Goal: Task Accomplishment & Management: Complete application form

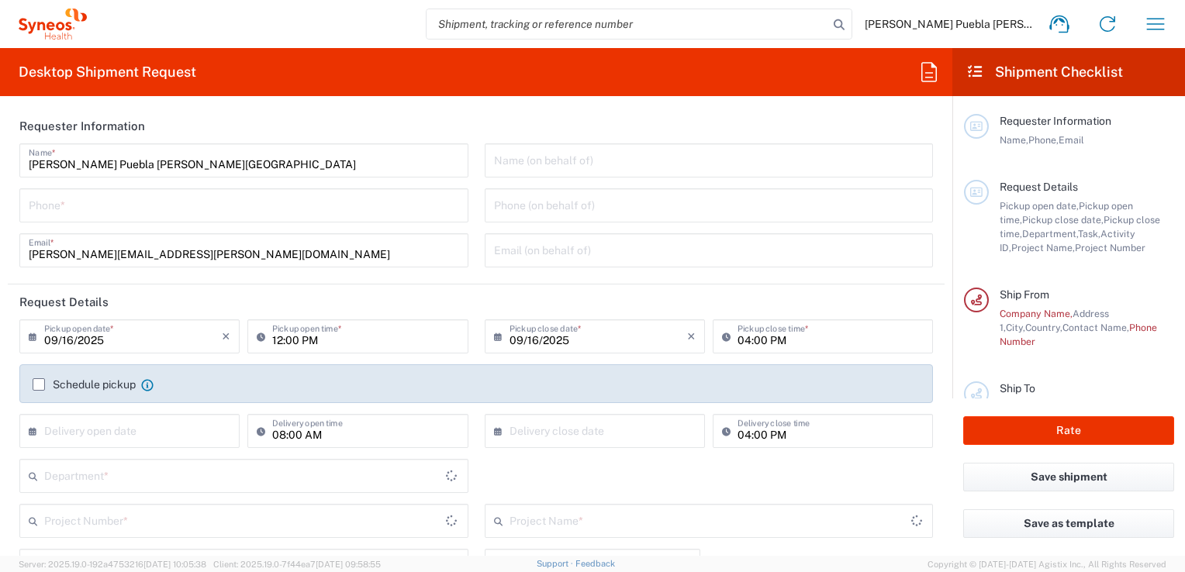
type input "3251"
type input "[GEOGRAPHIC_DATA]"
type input "Syneos Health Clinical [GEOGRAPHIC_DATA]"
click at [118, 339] on input "09/16/2025" at bounding box center [133, 335] width 178 height 27
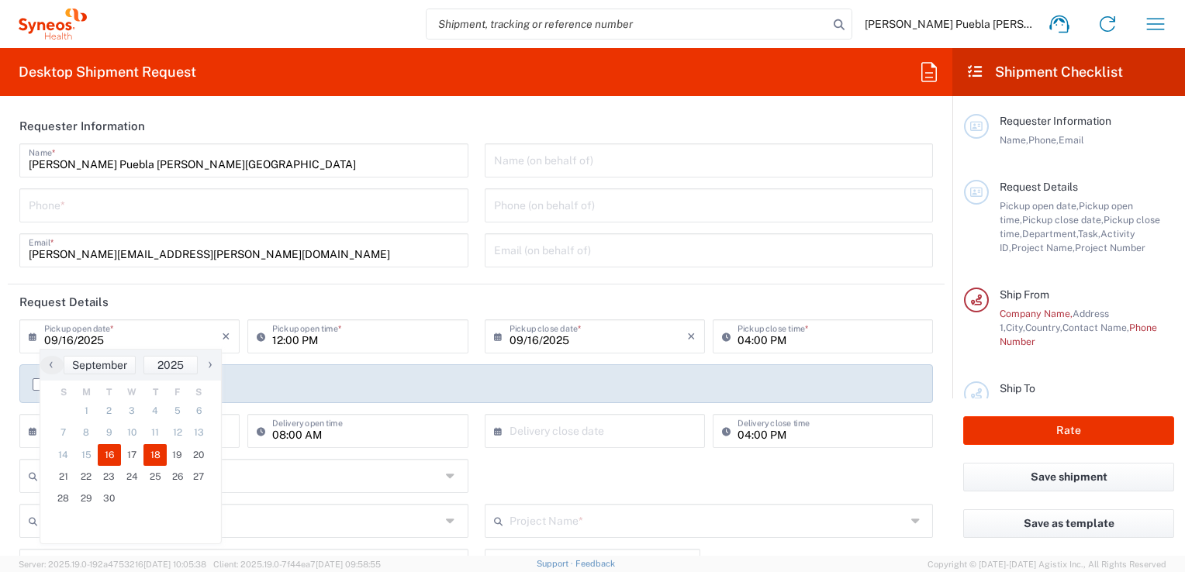
click at [151, 459] on span "18" at bounding box center [154, 455] width 23 height 22
type input "09/18/2025"
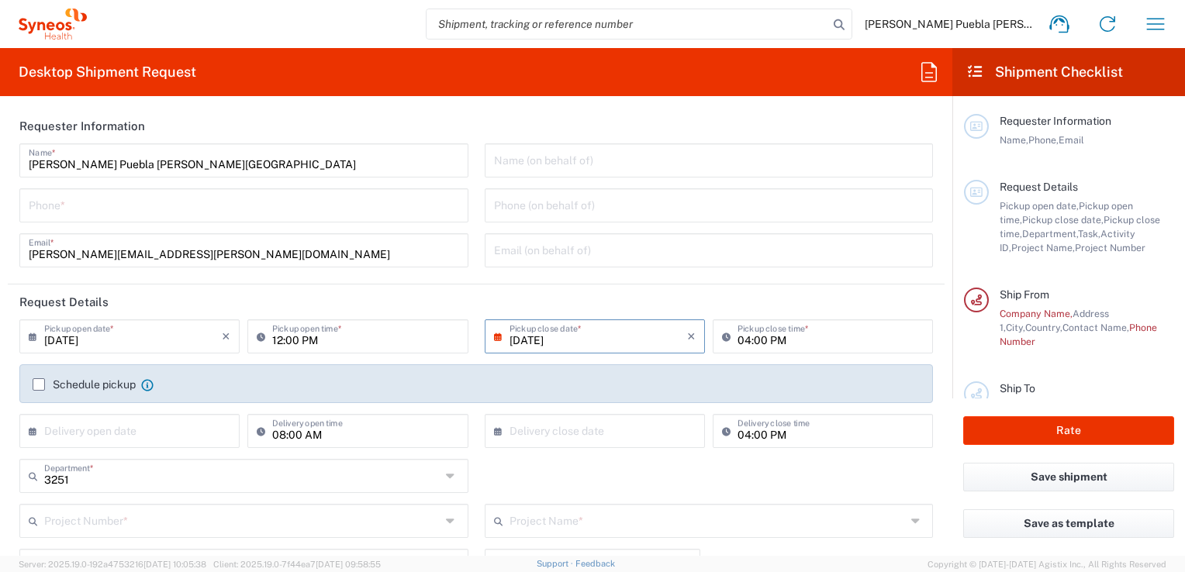
click at [360, 333] on input "12:00 PM" at bounding box center [365, 335] width 186 height 27
click at [326, 343] on input "12:00 PM" at bounding box center [365, 335] width 186 height 27
click at [257, 337] on icon at bounding box center [265, 336] width 16 height 25
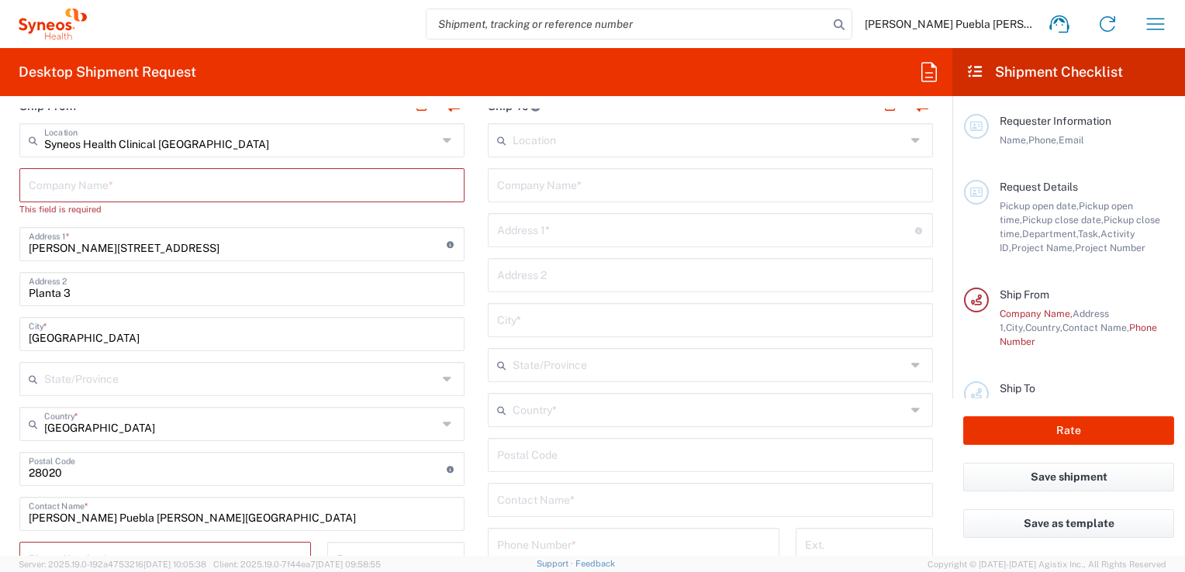
scroll to position [620, 0]
